Goal: Transaction & Acquisition: Purchase product/service

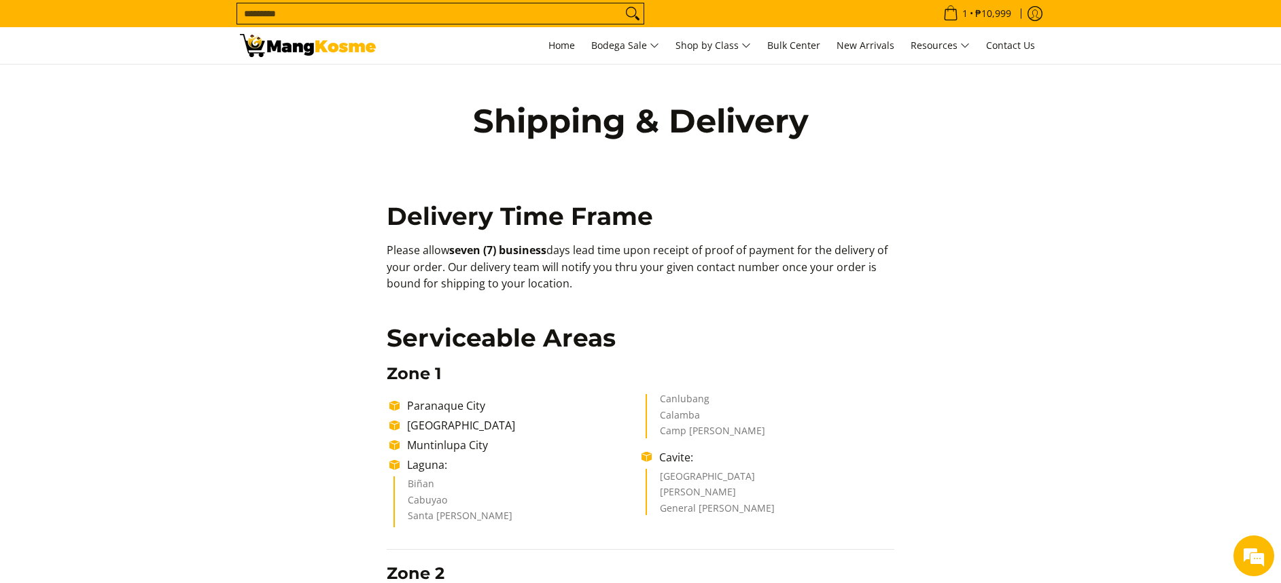
drag, startPoint x: 542, startPoint y: 274, endPoint x: 583, endPoint y: 242, distance: 52.2
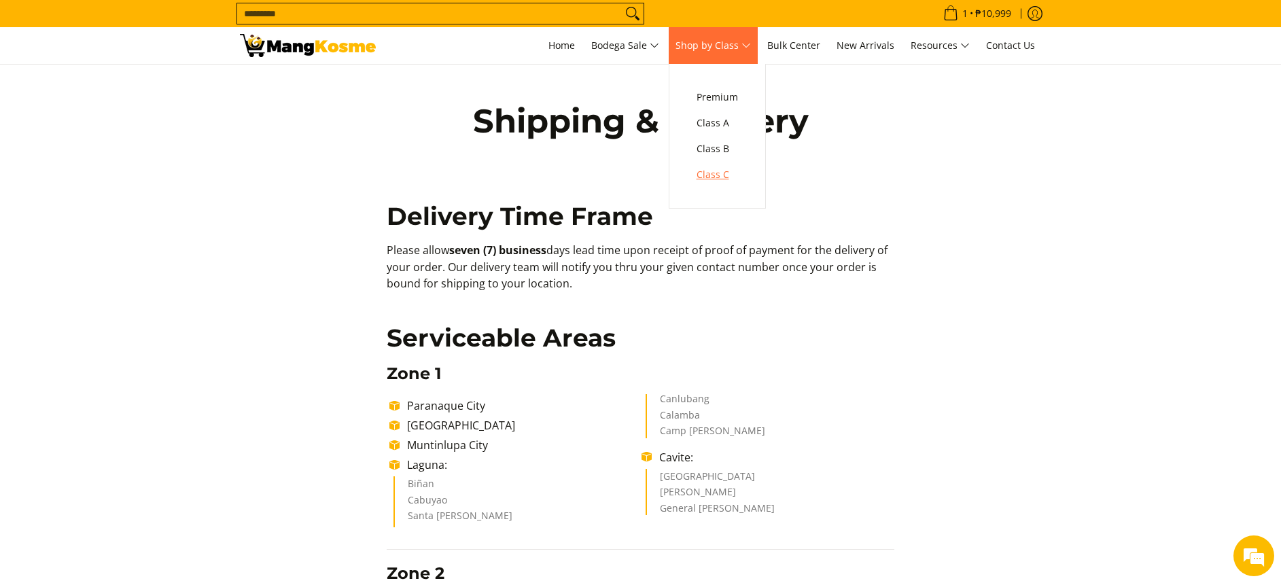
drag, startPoint x: 709, startPoint y: 173, endPoint x: 717, endPoint y: 176, distance: 8.8
click at [711, 173] on span "Class C" at bounding box center [716, 174] width 41 height 17
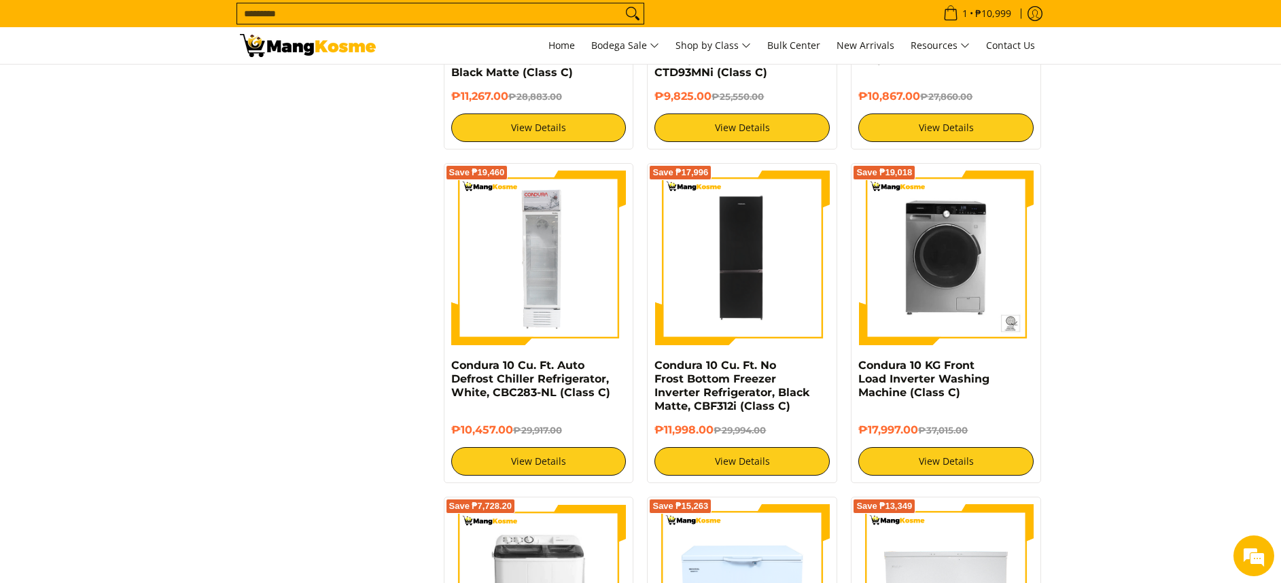
scroll to position [2140, 0]
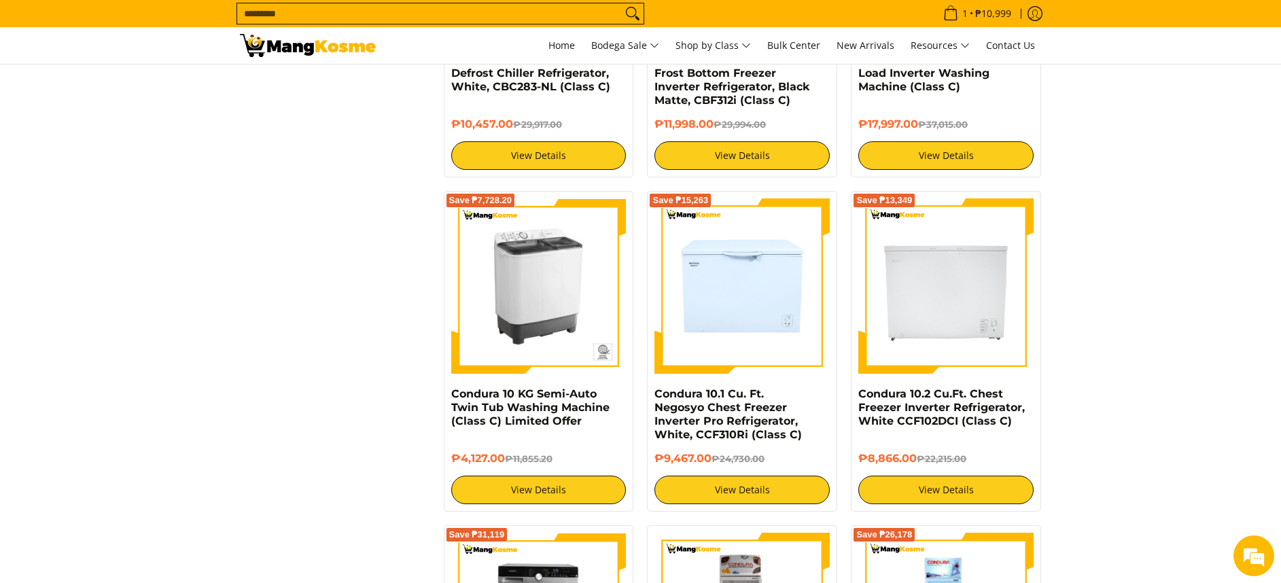
click at [563, 315] on img at bounding box center [538, 285] width 175 height 175
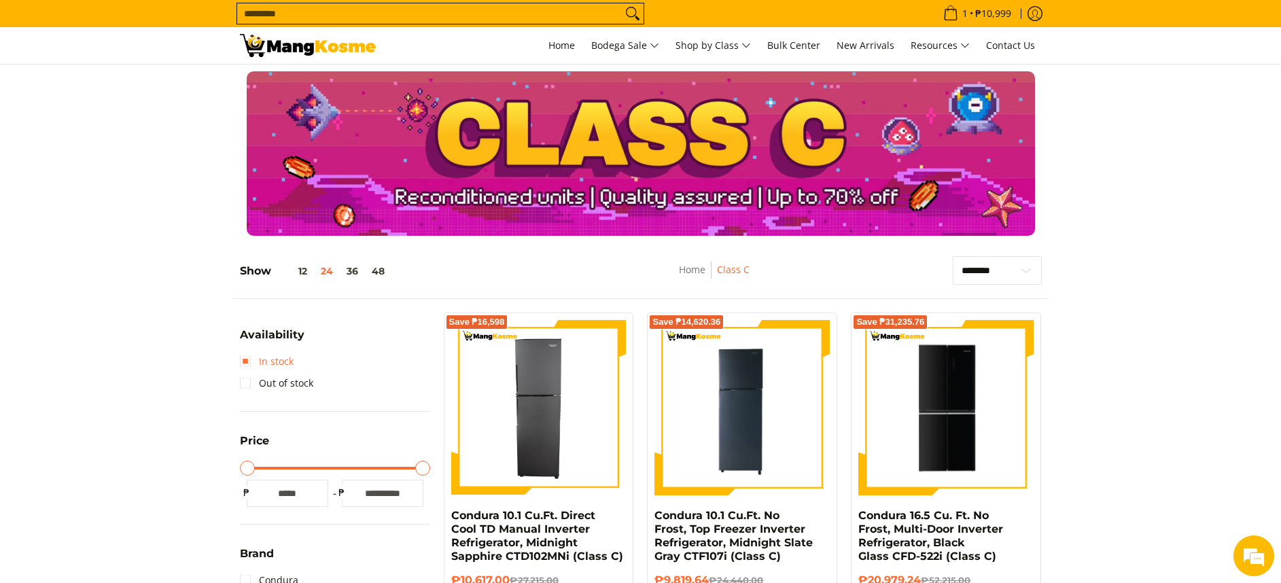
click at [281, 368] on link "In stock" at bounding box center [267, 362] width 54 height 22
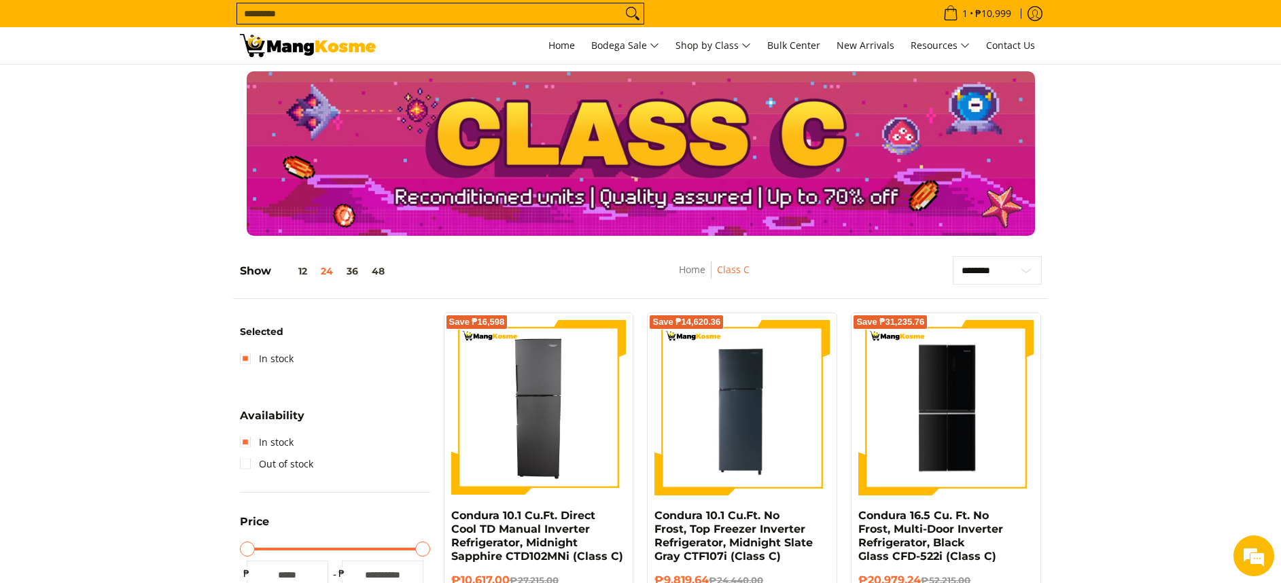
click at [491, 18] on input "Search..." at bounding box center [429, 13] width 385 height 20
click at [280, 368] on link "In stock" at bounding box center [267, 359] width 54 height 22
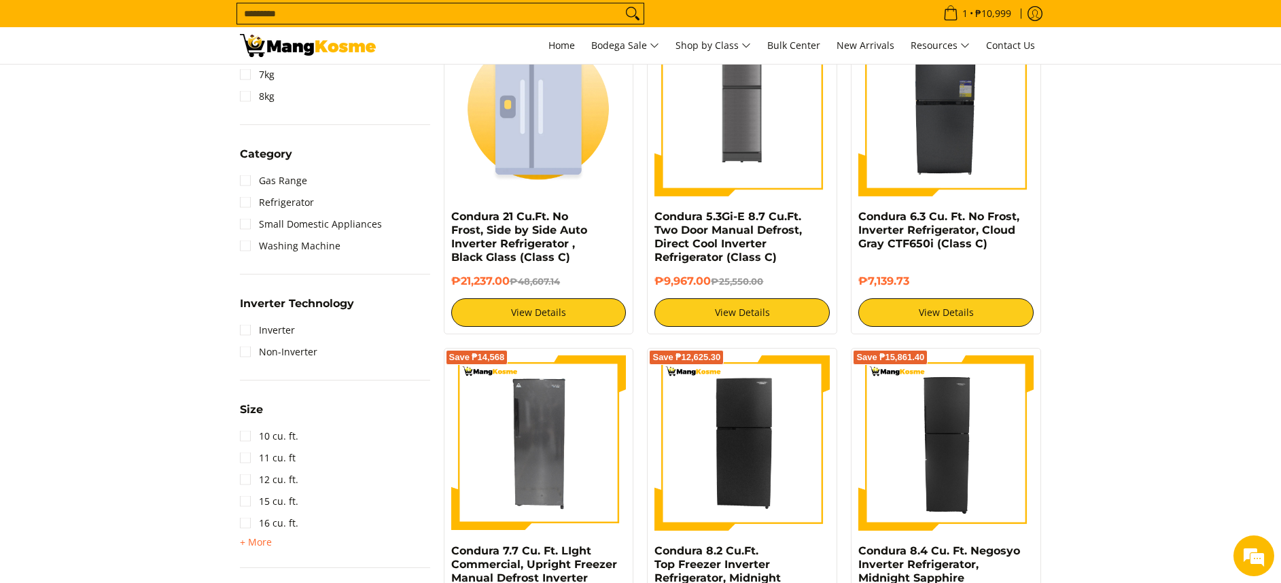
scroll to position [643, 0]
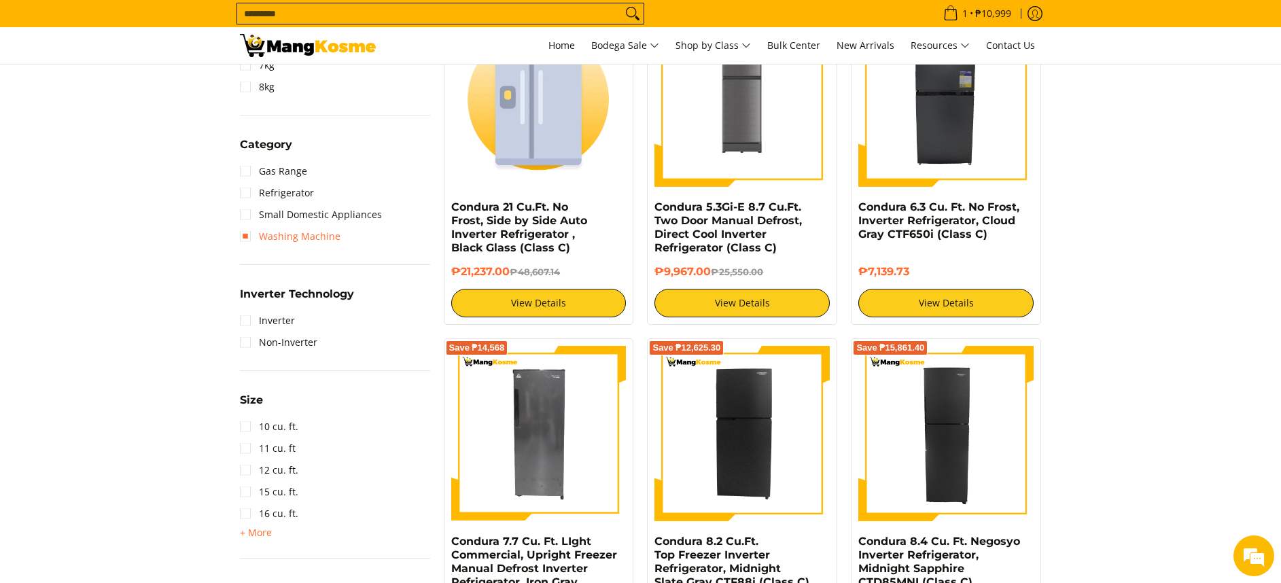
click at [311, 231] on link "Washing Machine" at bounding box center [290, 237] width 101 height 22
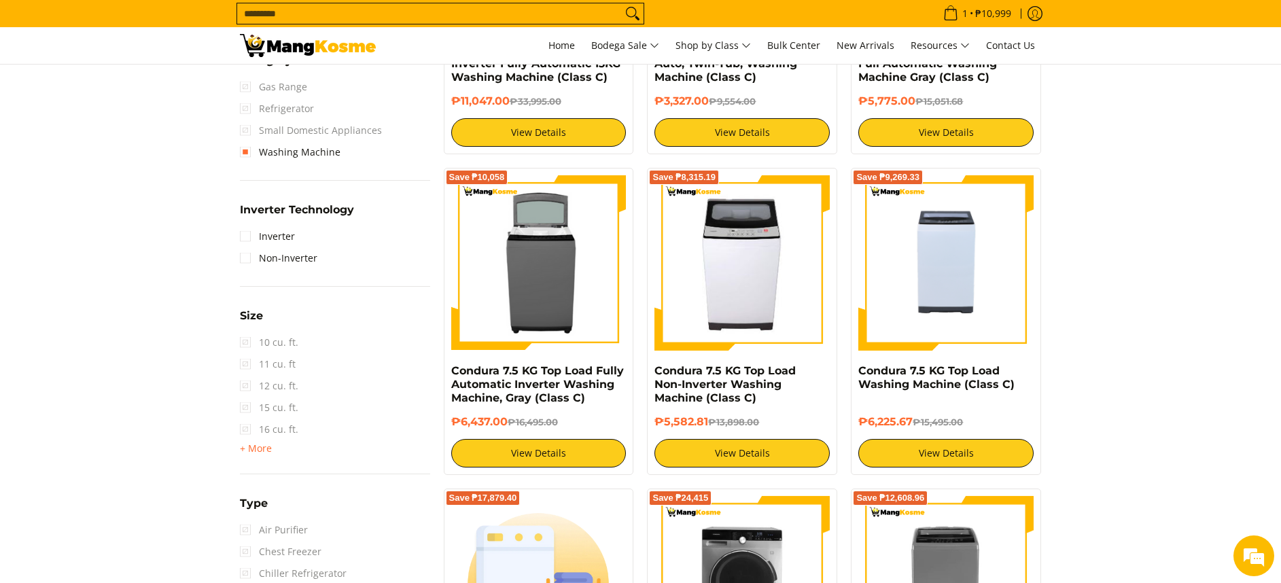
scroll to position [509, 0]
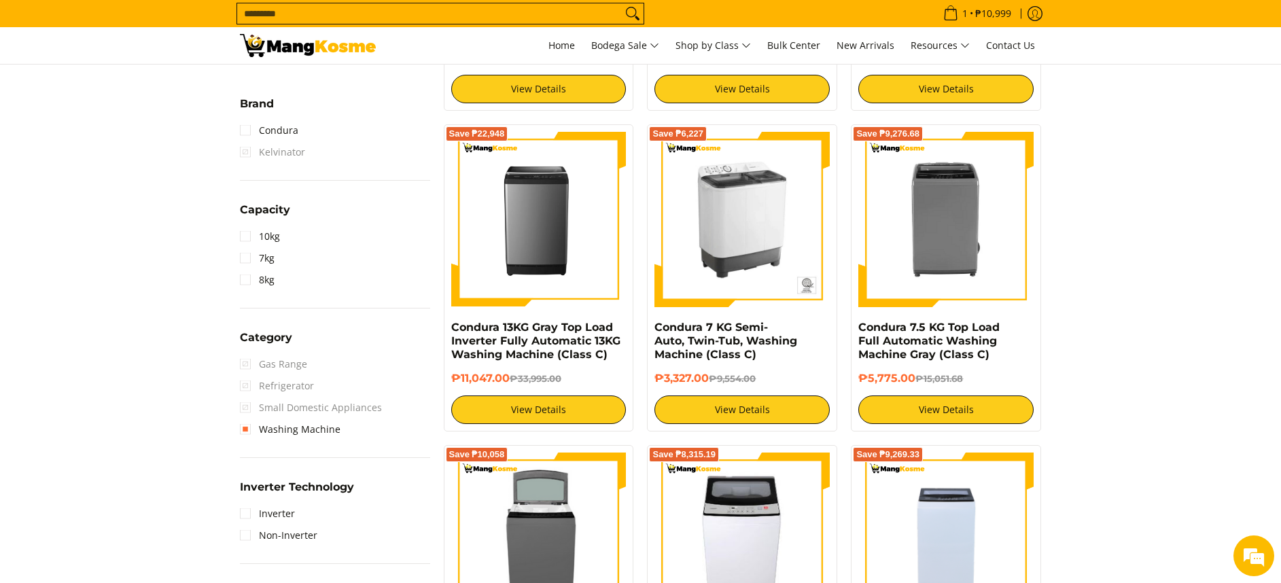
click at [766, 213] on img at bounding box center [741, 219] width 175 height 175
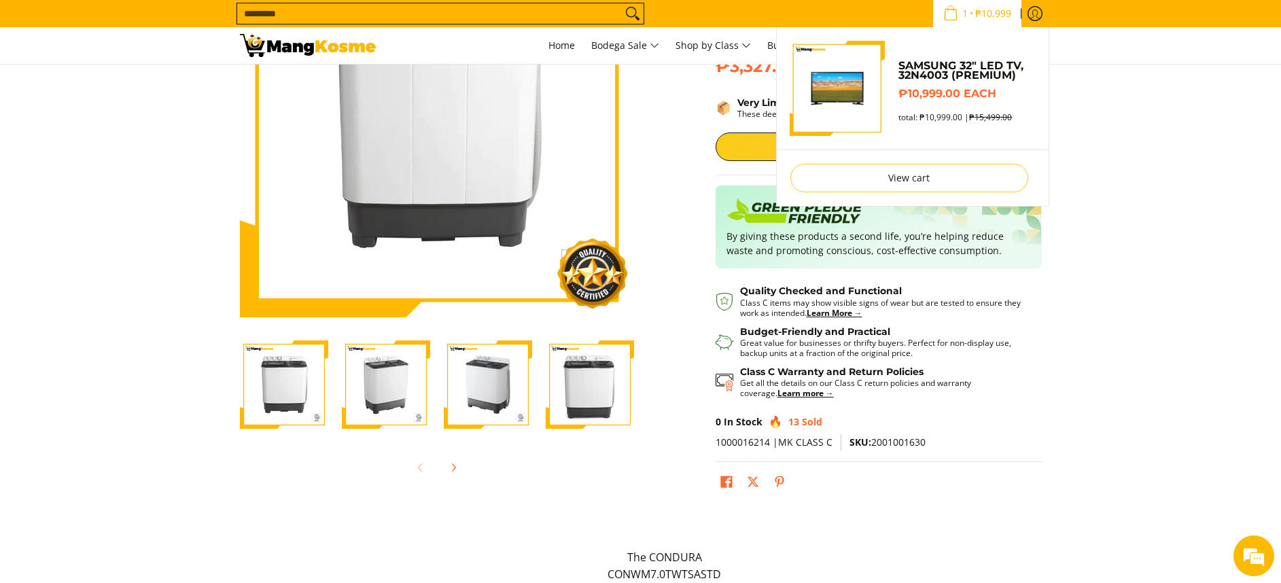
scroll to position [166, 0]
